Goal: Task Accomplishment & Management: Manage account settings

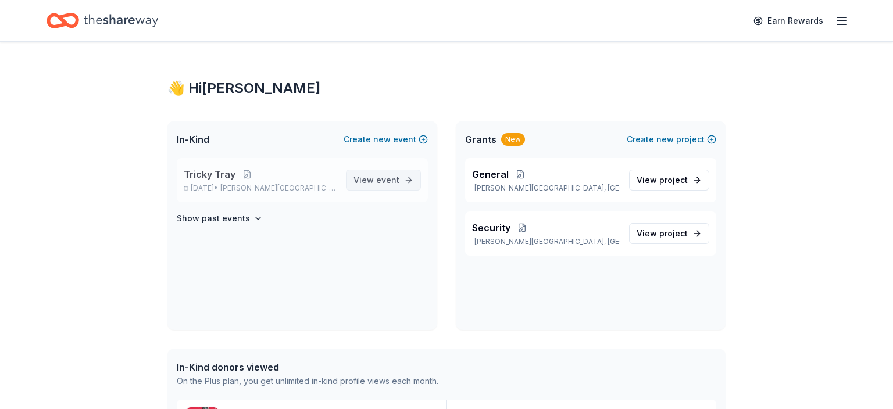
click at [386, 177] on span "event" at bounding box center [387, 180] width 23 height 10
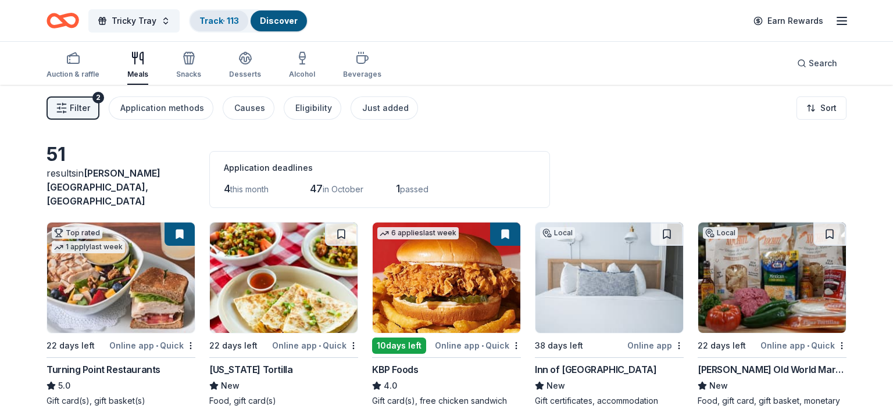
click at [215, 22] on link "Track · 113" at bounding box center [219, 21] width 40 height 10
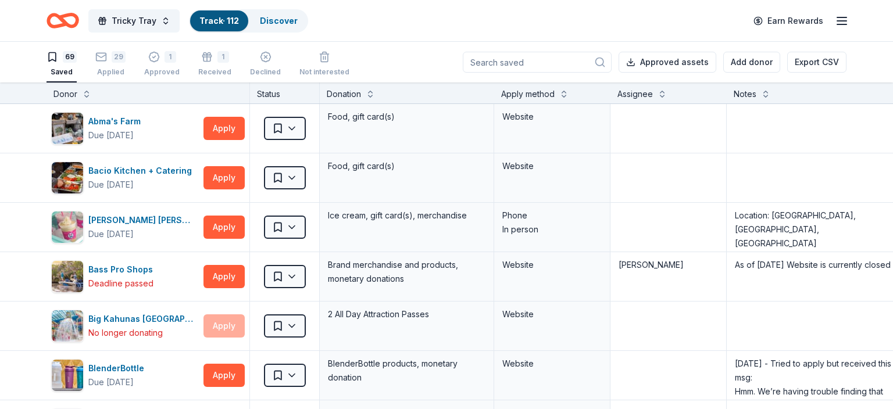
click at [532, 66] on input at bounding box center [537, 62] width 149 height 21
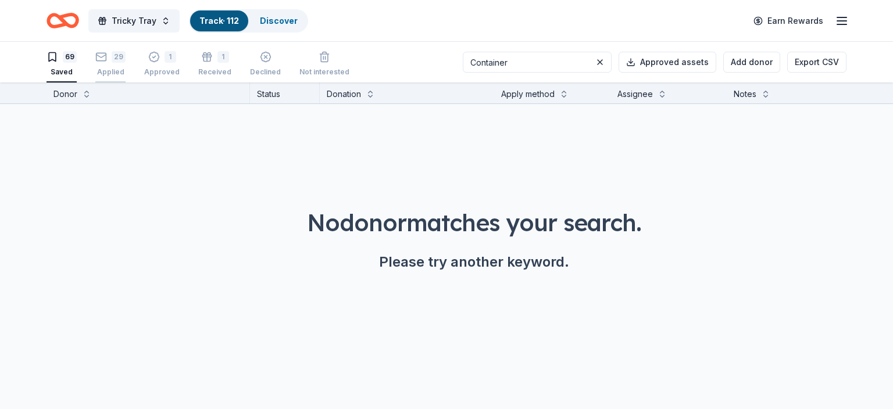
type input "Container"
click at [118, 70] on div "Applied" at bounding box center [110, 71] width 30 height 9
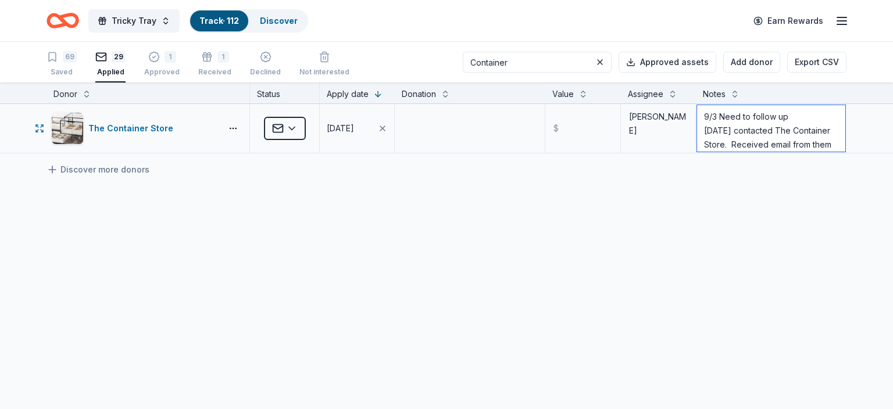
click at [706, 116] on textarea "9/3 Need to follow up [DATE] contacted The Container Store. Received email from…" at bounding box center [771, 128] width 148 height 46
paste textarea "Unfortunately, we are unable to support your efforts at this time. We know that…"
type textarea "9/16 Unfortunately, we are unable to support your efforts at this time. We know…"
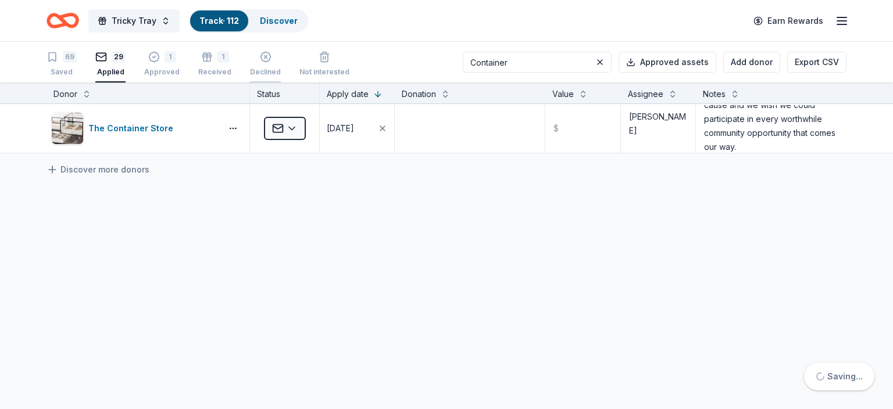
click at [260, 60] on icon "button" at bounding box center [266, 57] width 12 height 12
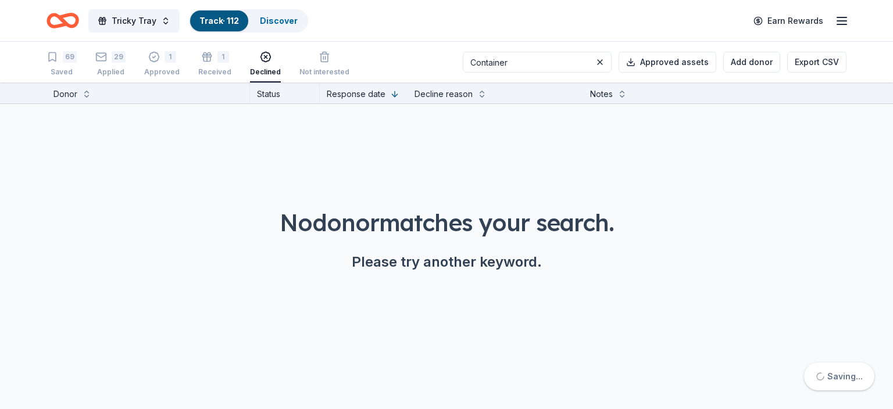
click at [260, 54] on icon "button" at bounding box center [266, 57] width 12 height 12
click at [102, 62] on icon "button" at bounding box center [101, 57] width 12 height 12
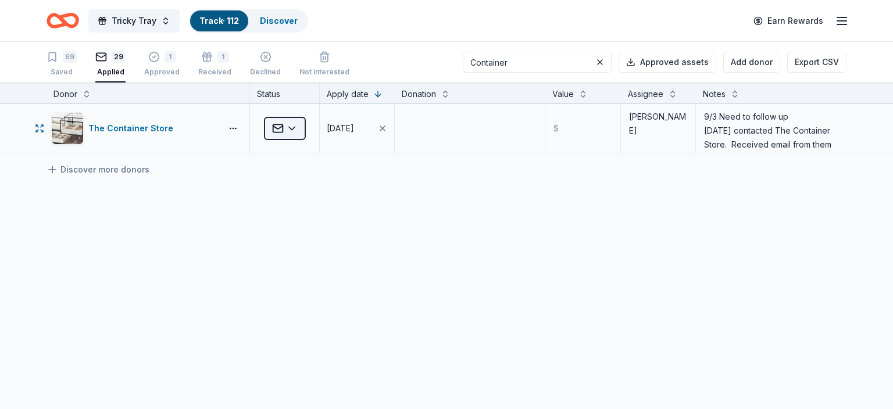
click at [292, 131] on html "Tricky Tray Track · 112 Discover Earn Rewards 69 Saved 29 Applied 1 Approved 1 …" at bounding box center [446, 204] width 893 height 409
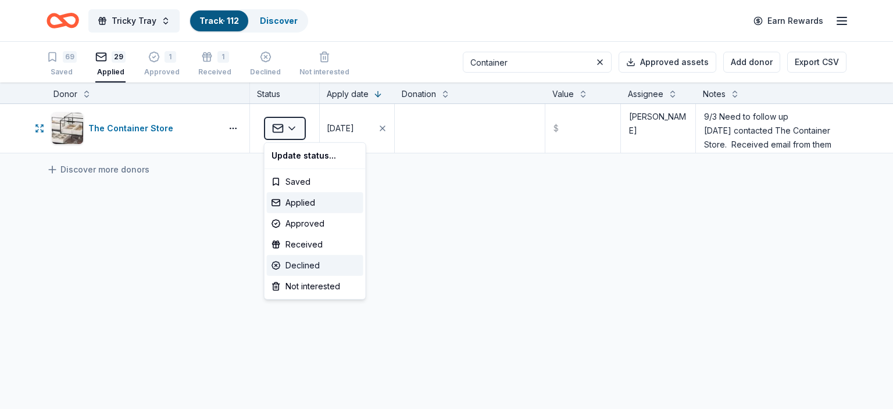
click at [300, 260] on div "Declined" at bounding box center [315, 265] width 96 height 21
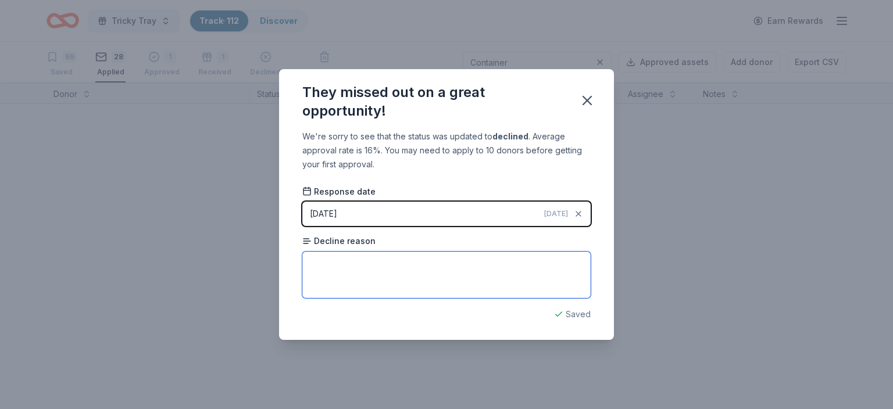
click at [310, 264] on textarea at bounding box center [446, 275] width 288 height 46
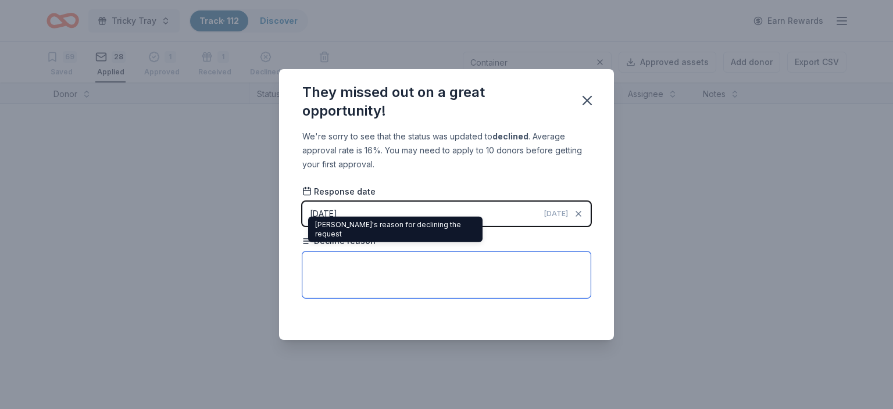
paste textarea "Unfortunately, we are unable to support your efforts at this time. We know that…"
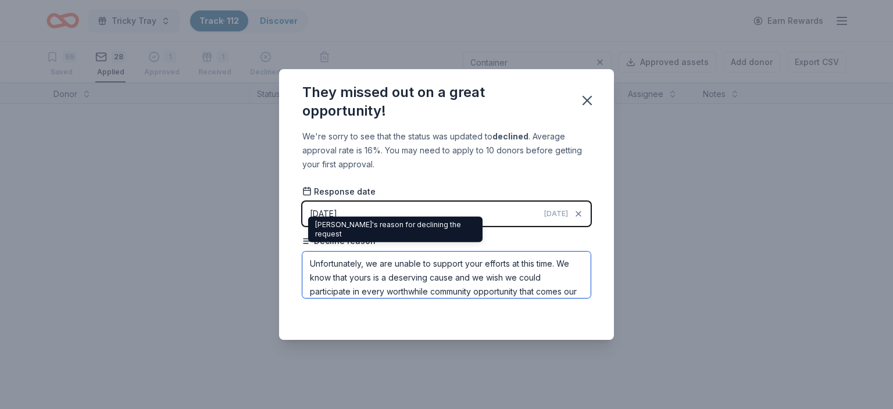
scroll to position [13, 0]
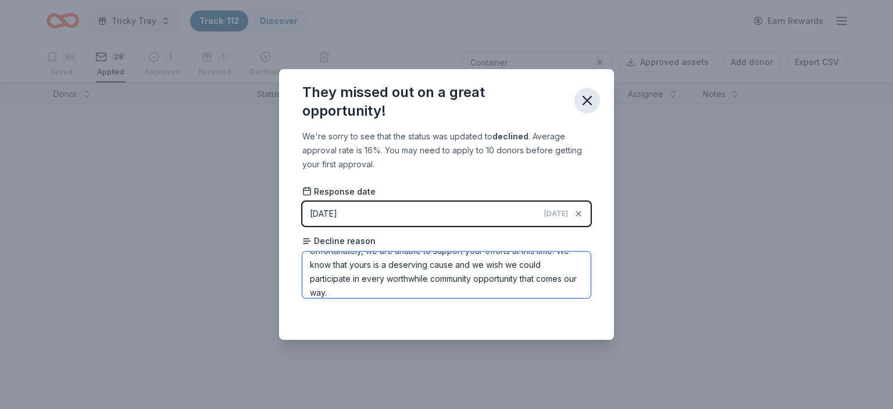
type textarea "Unfortunately, we are unable to support your efforts at this time. We know that…"
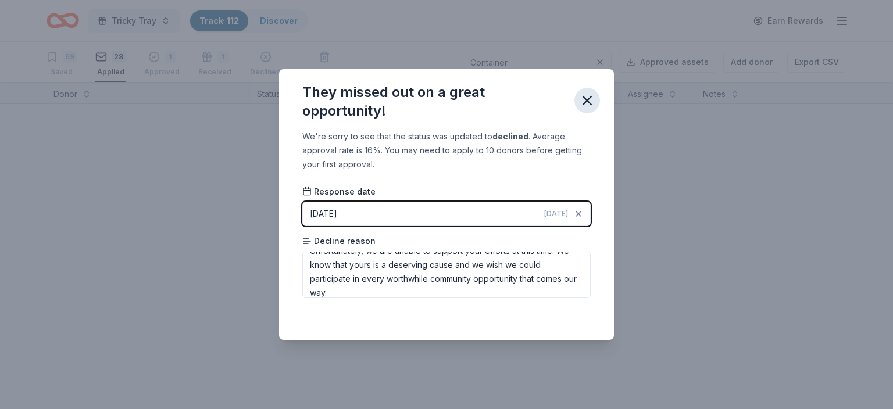
click at [590, 98] on icon "button" at bounding box center [587, 100] width 8 height 8
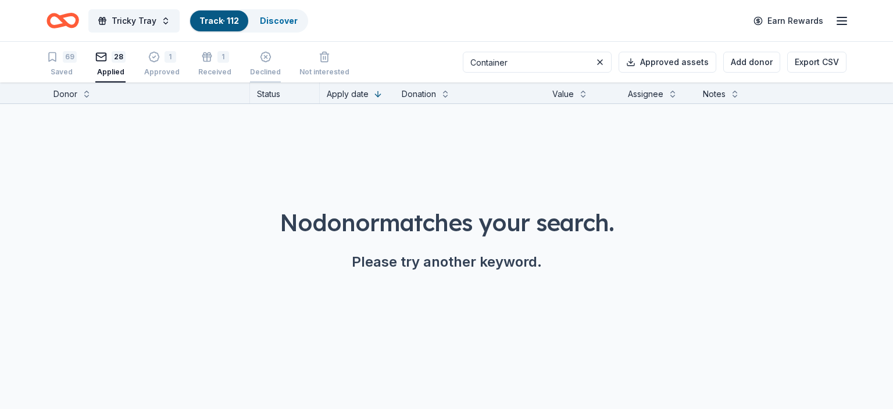
click at [260, 56] on icon "button" at bounding box center [265, 51] width 10 height 10
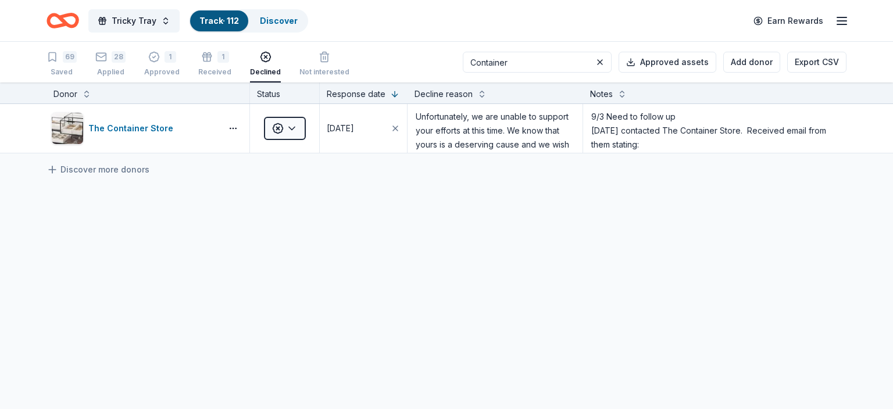
click at [256, 65] on div "Declined" at bounding box center [265, 58] width 31 height 26
drag, startPoint x: 530, startPoint y: 61, endPoint x: 443, endPoint y: 59, distance: 87.2
click at [463, 59] on input "Container" at bounding box center [537, 62] width 149 height 21
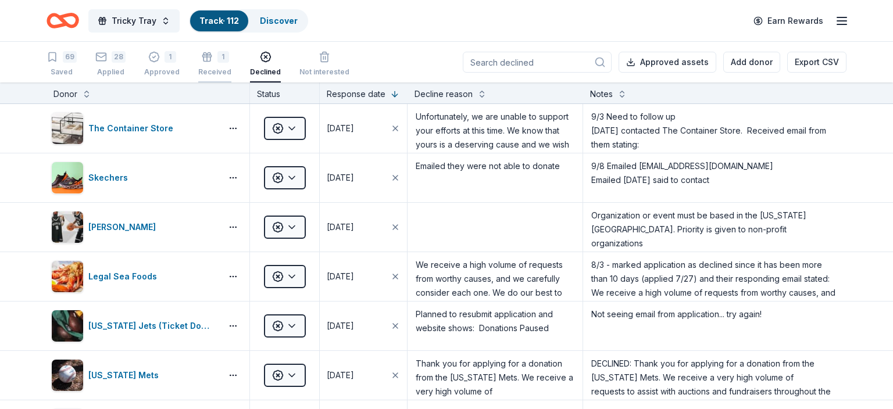
click at [205, 60] on icon "button" at bounding box center [206, 59] width 7 height 5
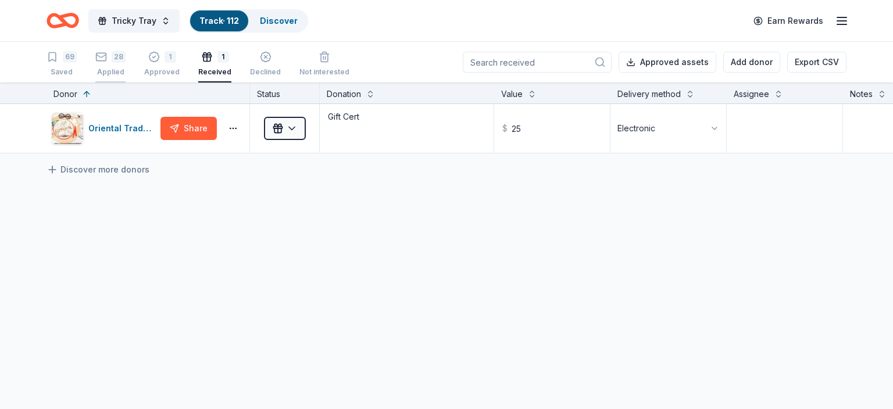
click at [114, 71] on div "Applied" at bounding box center [110, 71] width 30 height 9
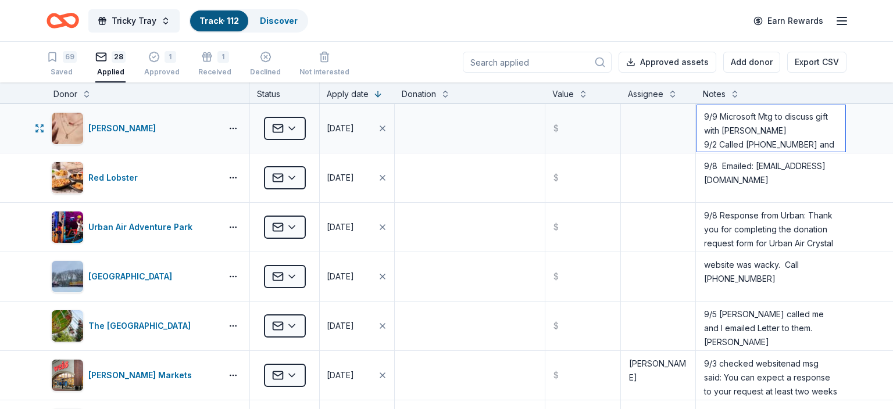
click at [783, 133] on textarea "9/9 Microsoft Mtg to discuss gift with [PERSON_NAME] 9/2 Called [PHONE_NUMBER] …" at bounding box center [771, 128] width 148 height 46
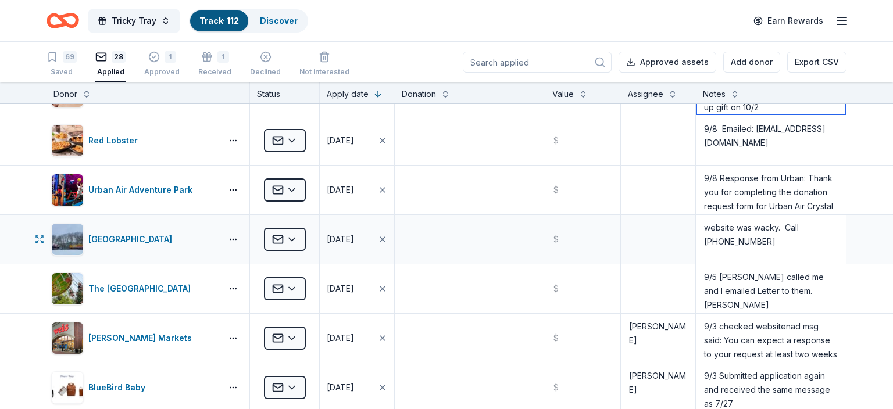
scroll to position [45, 0]
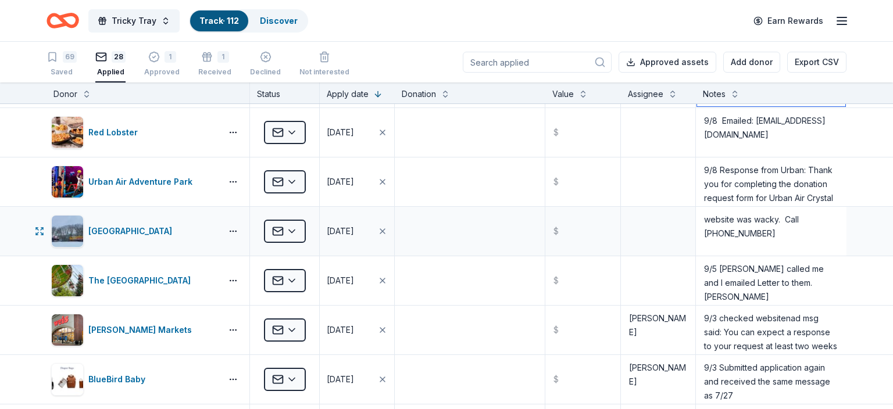
type textarea "9/9 Microsoft Mtg to discuss gift with [PERSON_NAME] - will pick up gift on 10/…"
click at [756, 213] on textarea "website was wacky. Call [PHONE_NUMBER]" at bounding box center [771, 231] width 148 height 46
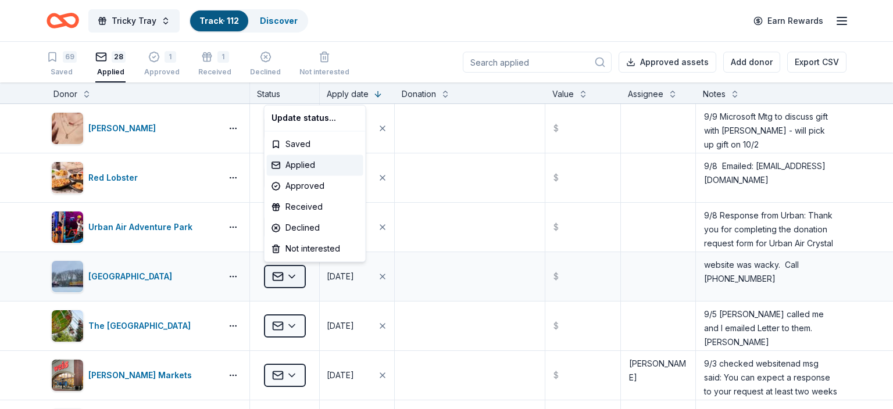
click at [289, 275] on html "Tricky Tray Track · 112 Discover Earn Rewards 69 Saved 28 Applied 1 Approved 1 …" at bounding box center [446, 204] width 893 height 409
click at [309, 207] on div "Received" at bounding box center [315, 206] width 96 height 21
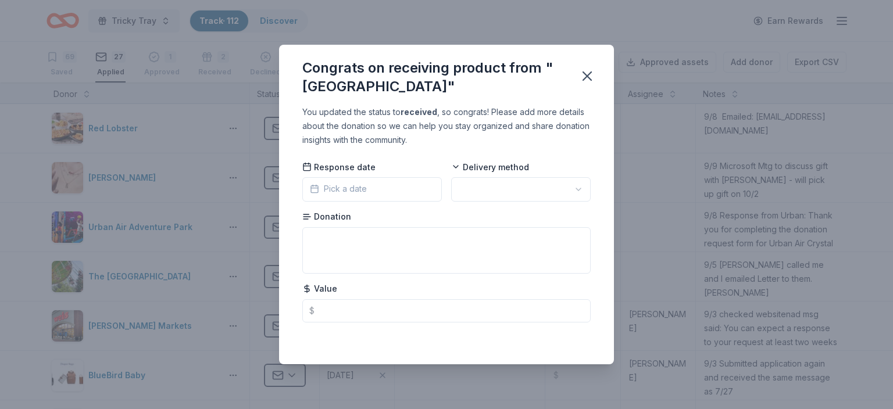
click at [327, 186] on span "Pick a date" at bounding box center [338, 189] width 57 height 14
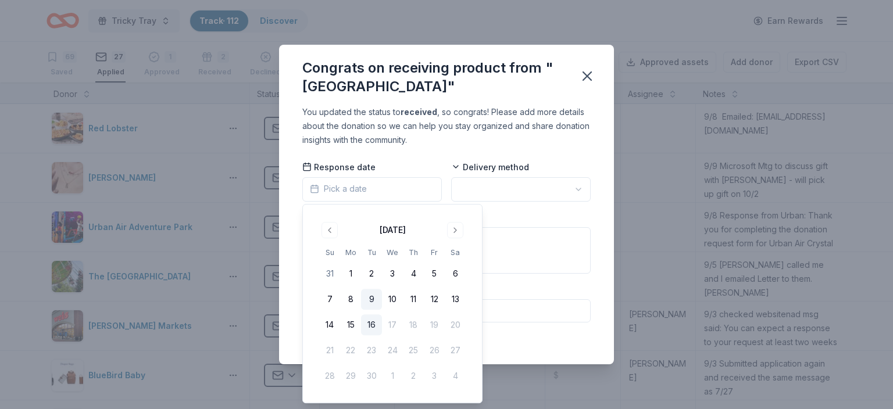
click at [372, 298] on button "9" at bounding box center [371, 299] width 21 height 21
click at [490, 250] on textarea at bounding box center [446, 250] width 288 height 46
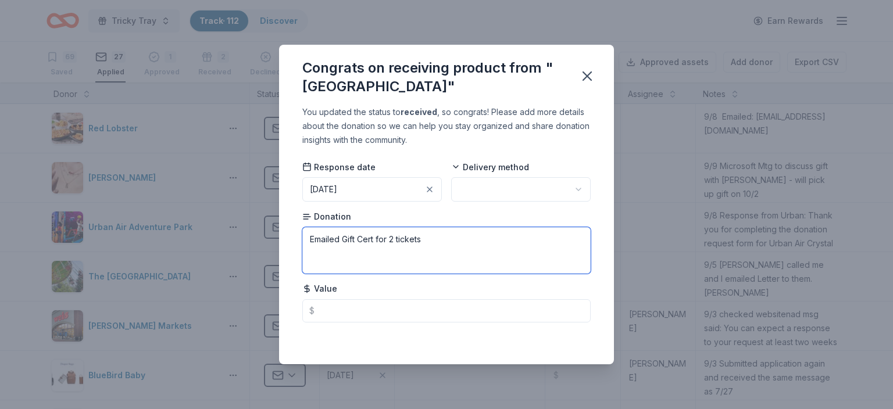
type textarea "Emailed Gift Cert for 2 tickets"
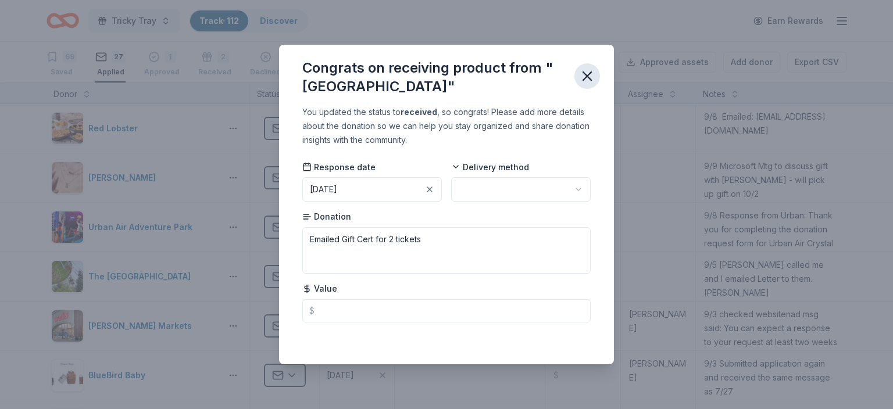
click at [591, 74] on icon "button" at bounding box center [587, 76] width 16 height 16
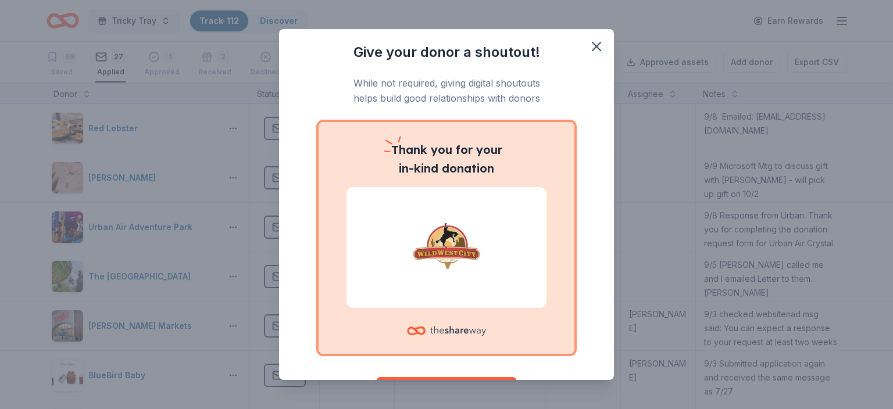
click at [449, 251] on img at bounding box center [446, 247] width 172 height 74
click at [457, 341] on icon at bounding box center [458, 331] width 56 height 24
click at [442, 232] on img at bounding box center [446, 247] width 172 height 74
drag, startPoint x: 446, startPoint y: 157, endPoint x: 457, endPoint y: 145, distance: 15.6
click at [448, 155] on p "Thank you for your in-kind donation" at bounding box center [446, 159] width 200 height 37
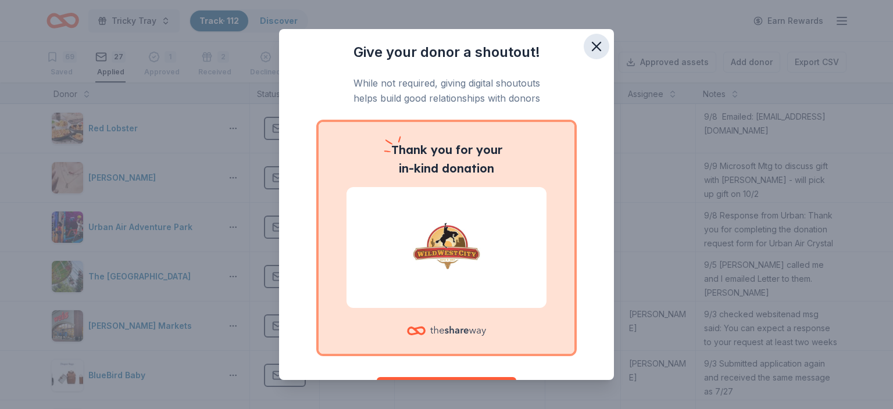
click at [599, 41] on icon "button" at bounding box center [596, 46] width 16 height 16
